Goal: Transaction & Acquisition: Book appointment/travel/reservation

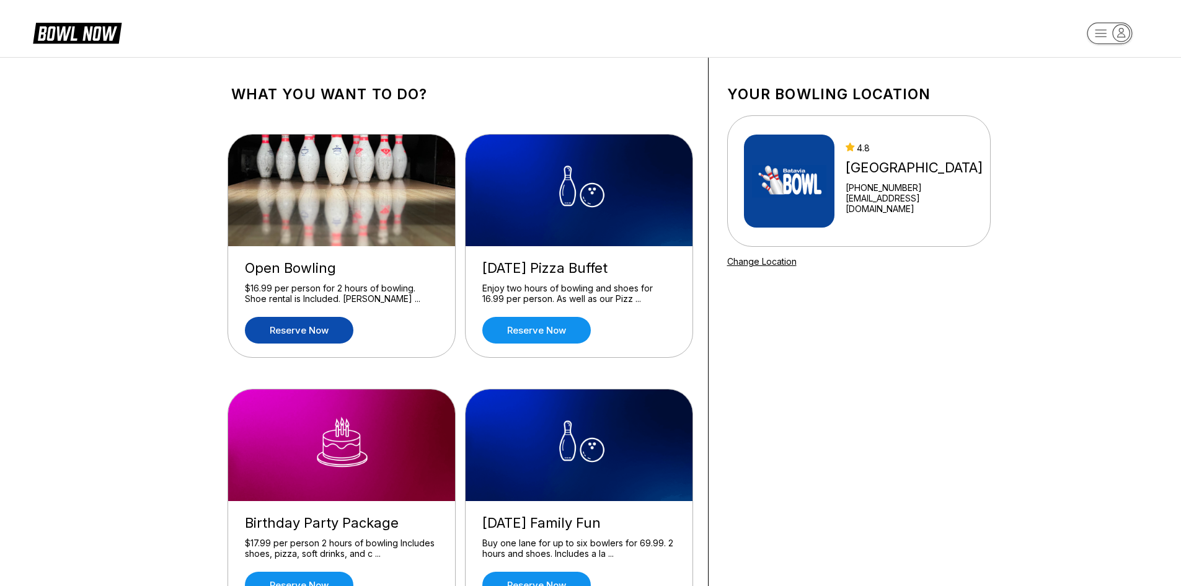
click at [342, 325] on link "Reserve now" at bounding box center [299, 330] width 109 height 27
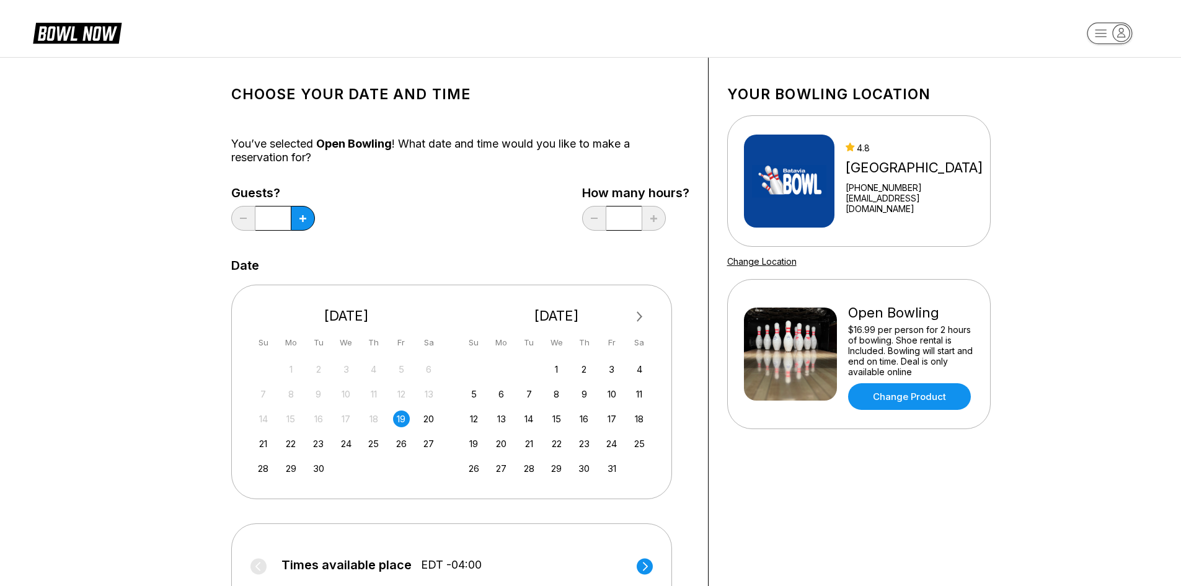
click at [399, 424] on div "19" at bounding box center [401, 419] width 17 height 17
click at [308, 225] on button at bounding box center [303, 218] width 24 height 25
type input "*"
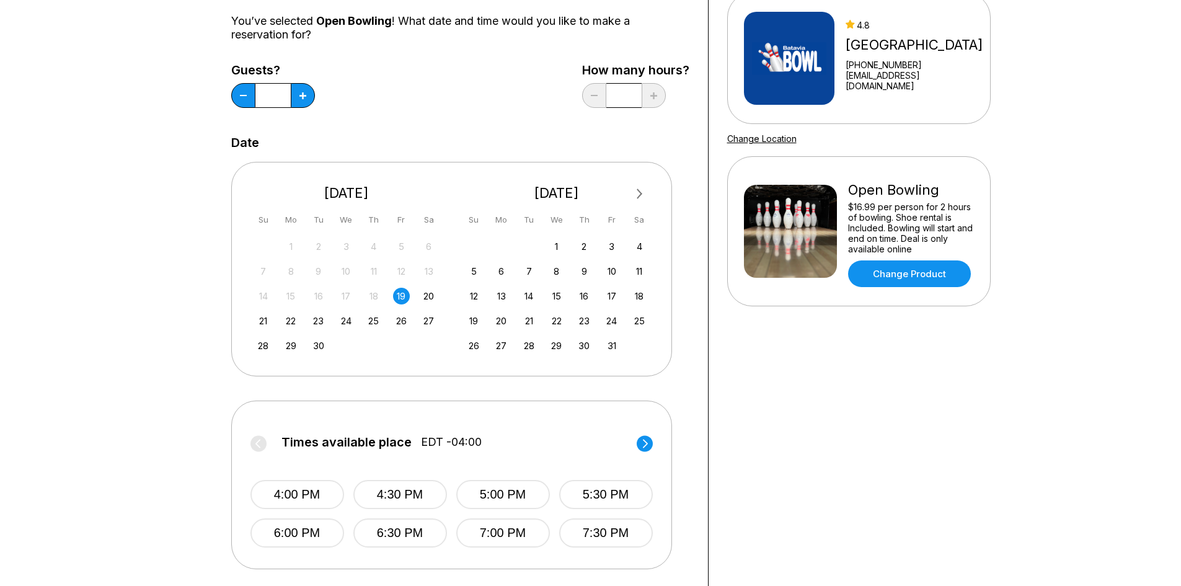
scroll to position [124, 0]
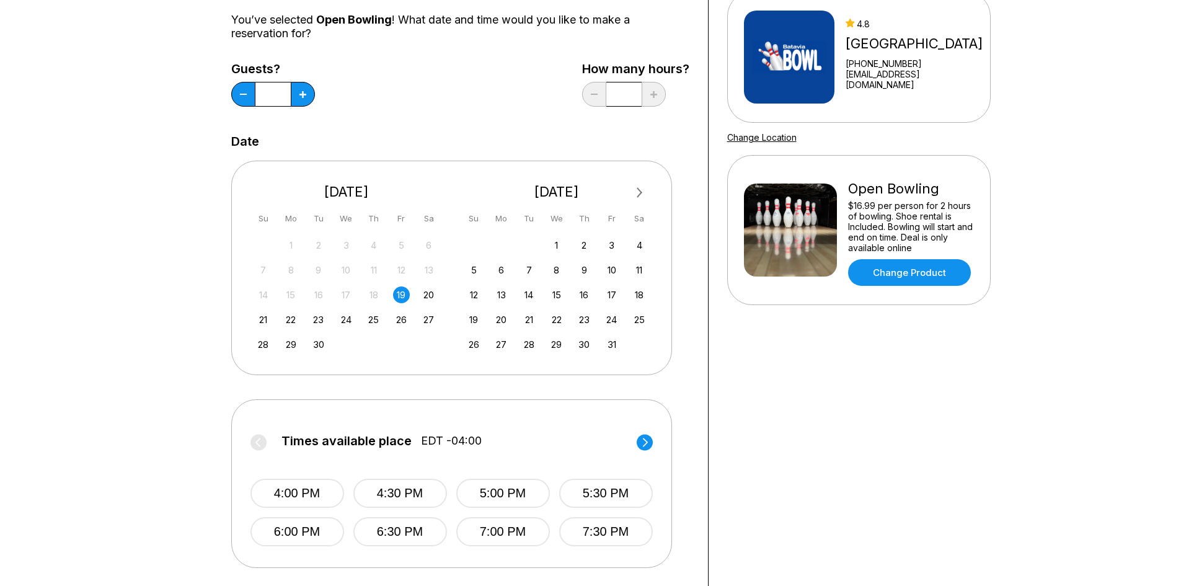
click at [649, 442] on circle at bounding box center [645, 442] width 16 height 16
click at [649, 443] on label "Times available place EDT -04:00" at bounding box center [452, 444] width 403 height 20
click at [426, 301] on div "20" at bounding box center [428, 295] width 17 height 17
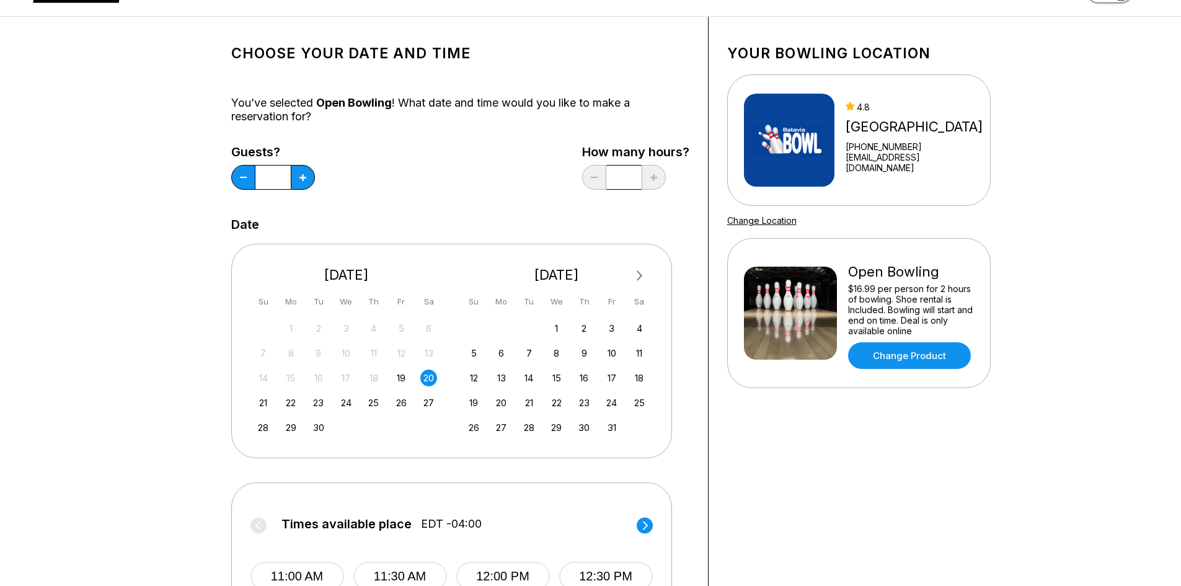
scroll to position [0, 0]
